Goal: Task Accomplishment & Management: Complete application form

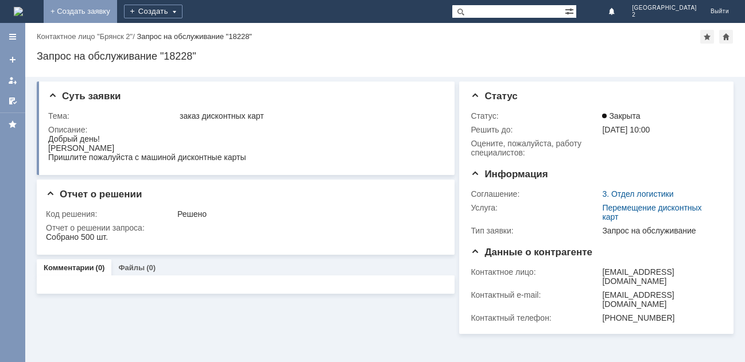
click at [117, 7] on link "+ Создать заявку" at bounding box center [80, 11] width 73 height 23
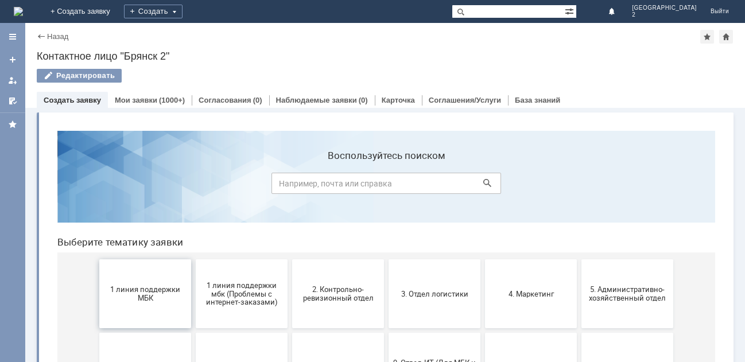
click at [158, 290] on span "1 линия поддержки МБК" at bounding box center [145, 293] width 85 height 17
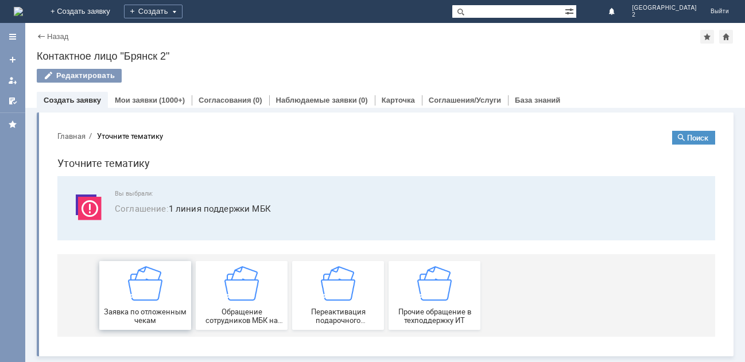
click at [156, 295] on img at bounding box center [145, 283] width 34 height 34
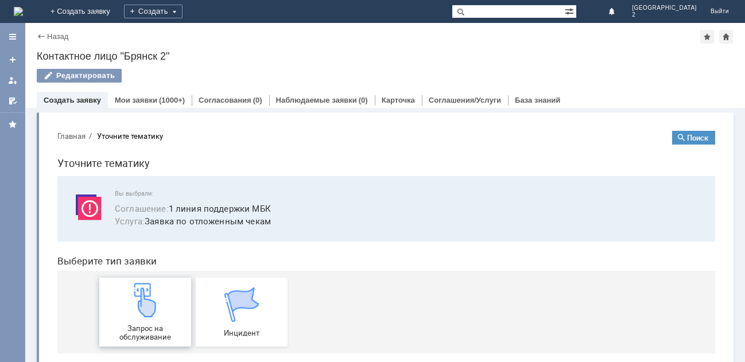
click at [145, 312] on img at bounding box center [145, 300] width 34 height 34
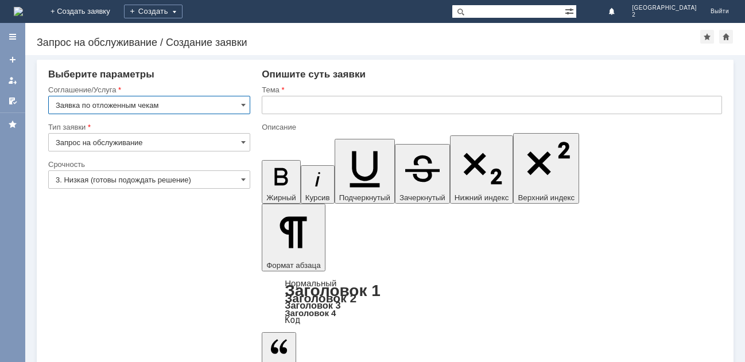
click at [273, 107] on input "text" at bounding box center [492, 105] width 460 height 18
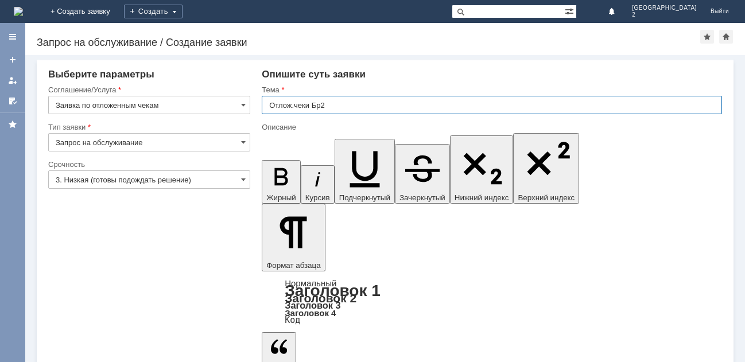
type input "Отлож.чеки Бр2"
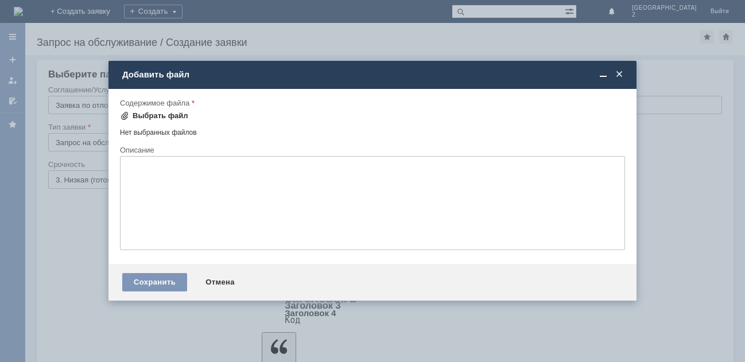
click at [169, 113] on div "Выбрать файл" at bounding box center [161, 115] width 56 height 9
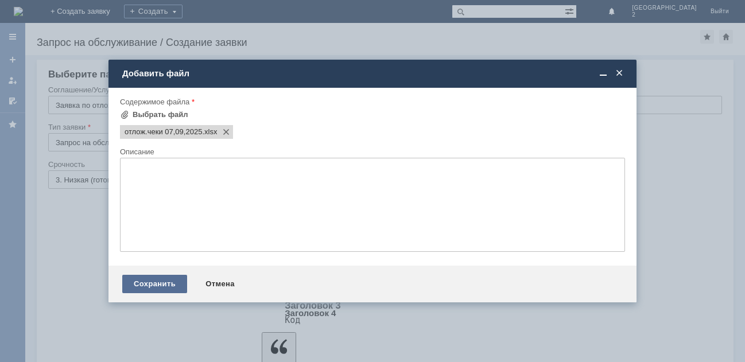
click at [158, 284] on div "Сохранить" at bounding box center [154, 284] width 65 height 18
